Goal: Find specific page/section: Find specific page/section

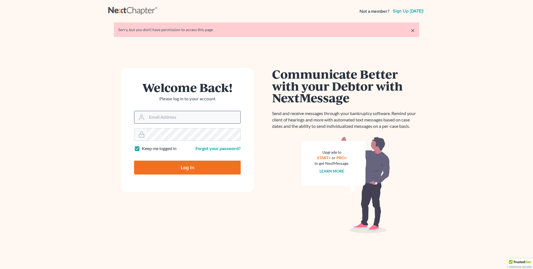
drag, startPoint x: 164, startPoint y: 109, endPoint x: 164, endPoint y: 114, distance: 4.4
click at [164, 109] on div "Welcome Back! Please log in to your account" at bounding box center [187, 95] width 107 height 29
click at [164, 114] on input "Email Address" at bounding box center [194, 117] width 94 height 12
type input "[PERSON_NAME][EMAIL_ADDRESS][DOMAIN_NAME]"
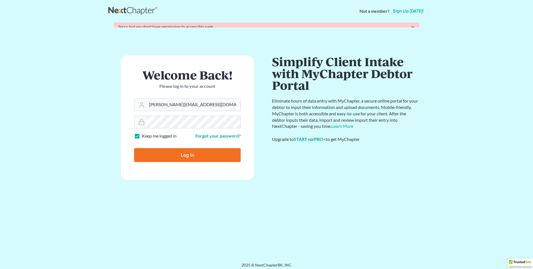
click at [134, 148] on input "Log In" at bounding box center [187, 155] width 107 height 14
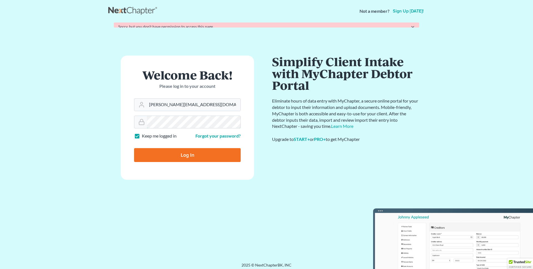
type input "Thinking..."
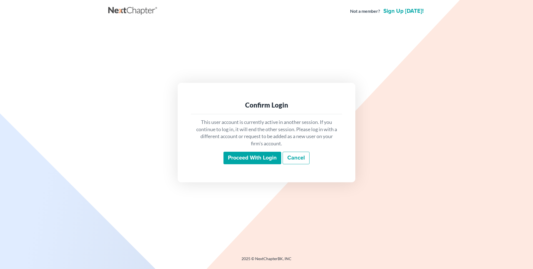
click at [271, 159] on input "Proceed with login" at bounding box center [253, 158] width 58 height 13
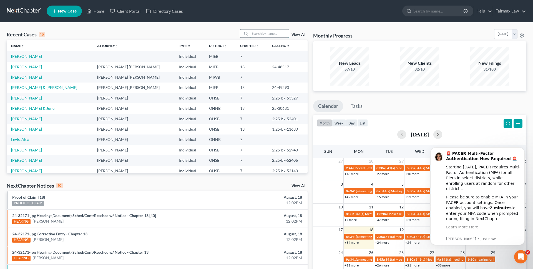
click at [260, 34] on input "search" at bounding box center [269, 33] width 39 height 8
paste input "Benaiah"
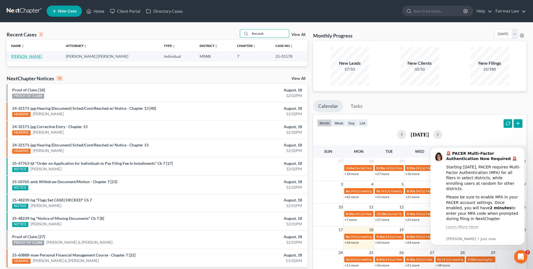
type input "Benaiah"
click at [19, 57] on link "Sams, Benaiah" at bounding box center [26, 56] width 31 height 5
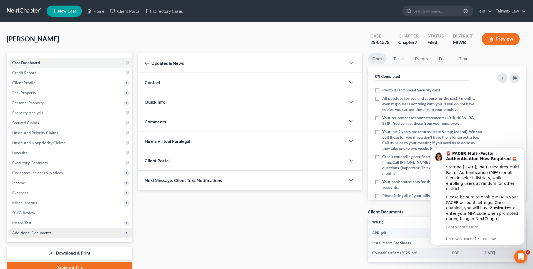
click at [44, 234] on span "Additional Documents" at bounding box center [31, 232] width 39 height 5
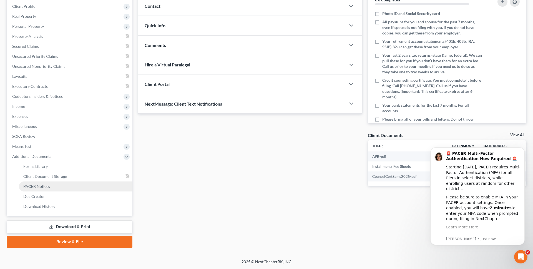
click at [52, 185] on link "PACER Notices" at bounding box center [76, 186] width 114 height 10
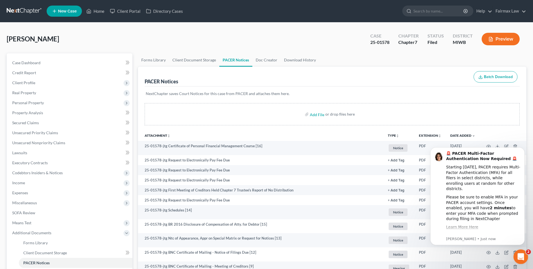
click at [518, 257] on icon "Open Intercom Messenger" at bounding box center [520, 255] width 9 height 9
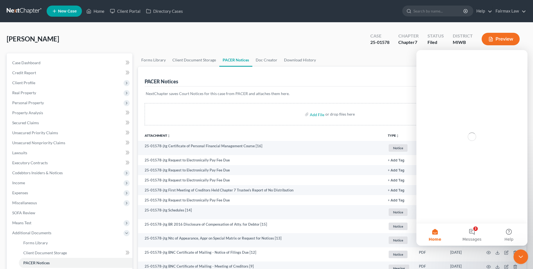
click at [518, 257] on icon "Close Intercom Messenger" at bounding box center [520, 255] width 7 height 7
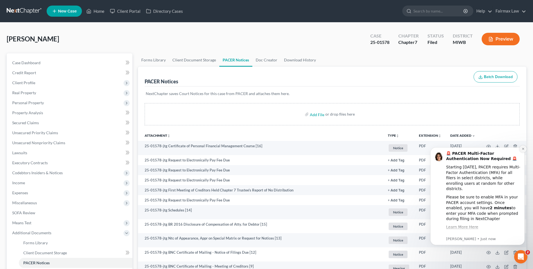
click at [522, 149] on icon "Dismiss notification" at bounding box center [523, 149] width 2 height 2
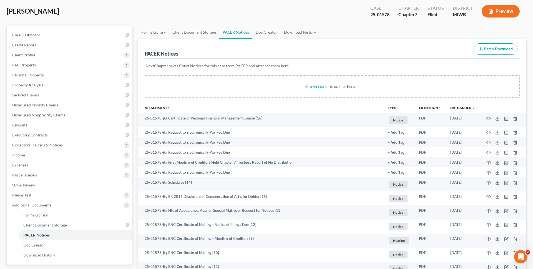
scroll to position [29, 0]
